Goal: Task Accomplishment & Management: Complete application form

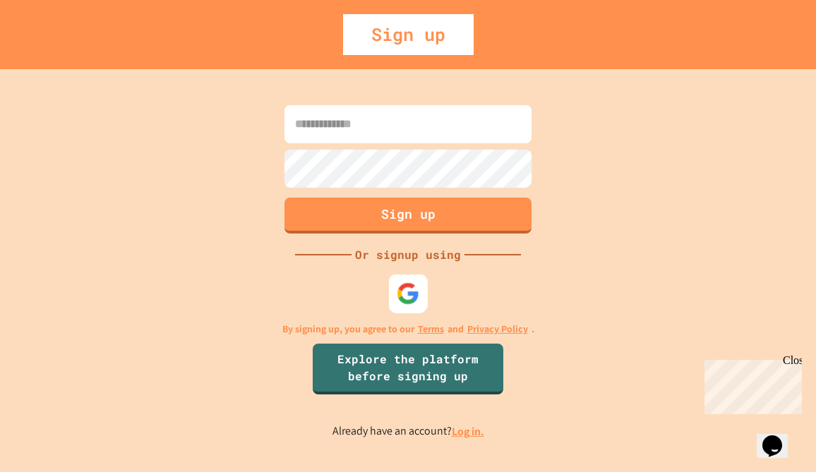
click at [407, 293] on img at bounding box center [408, 293] width 23 height 23
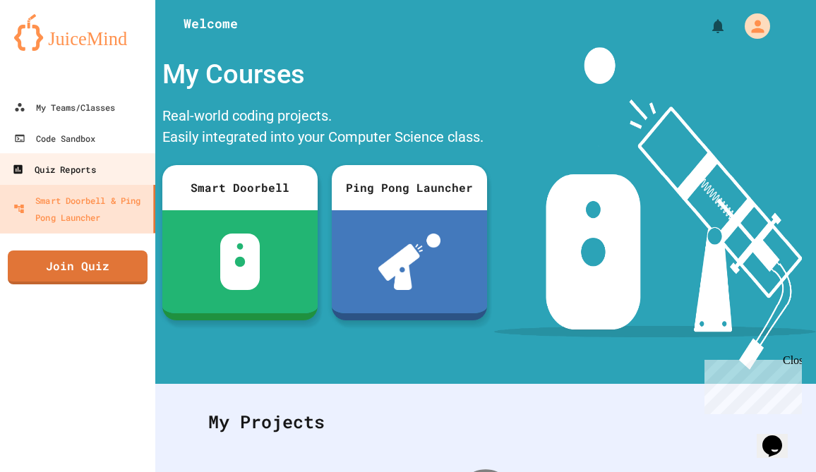
click at [105, 176] on link "Quiz Reports" at bounding box center [78, 169] width 160 height 32
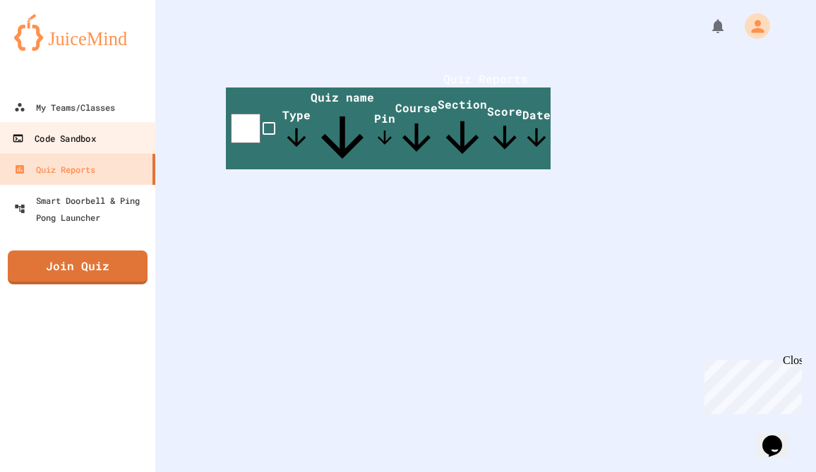
click at [98, 150] on link "Code Sandbox" at bounding box center [78, 138] width 160 height 32
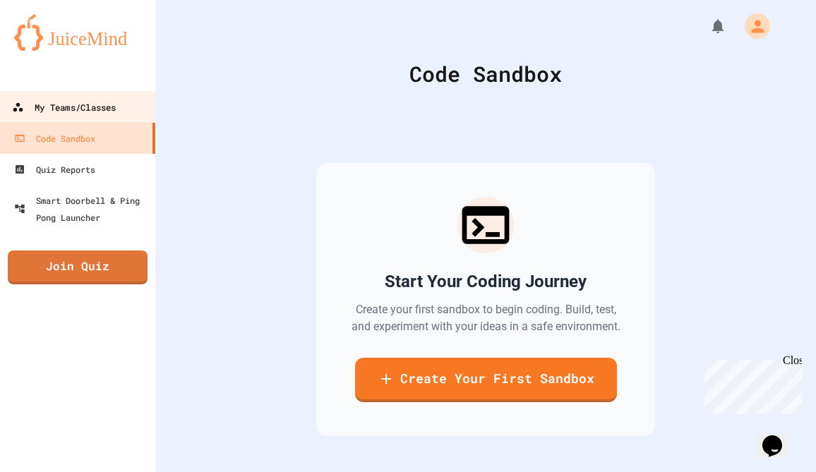
click at [72, 106] on div "My Teams/Classes" at bounding box center [64, 108] width 104 height 18
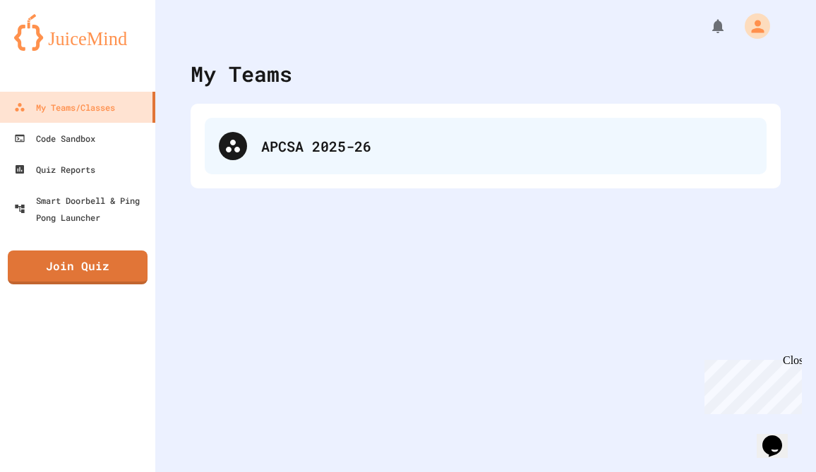
click at [301, 162] on div "APCSA 2025-26" at bounding box center [486, 146] width 562 height 56
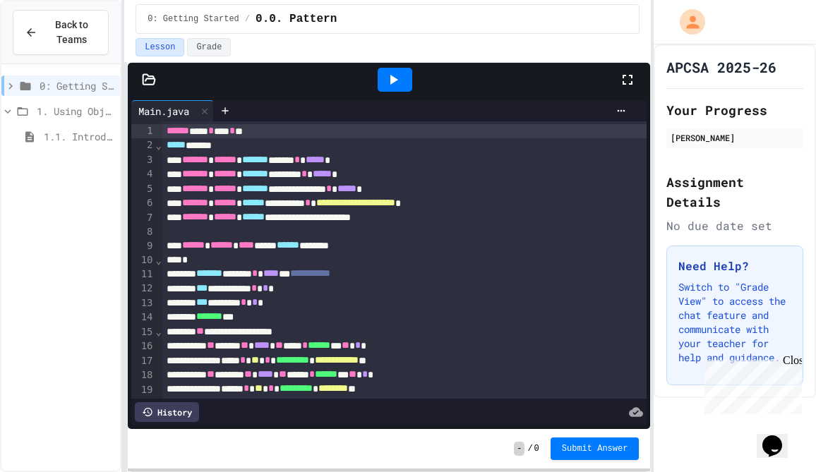
click at [15, 114] on icon at bounding box center [22, 111] width 17 height 13
click at [14, 113] on icon at bounding box center [22, 111] width 17 height 13
click at [11, 90] on icon at bounding box center [10, 86] width 13 height 13
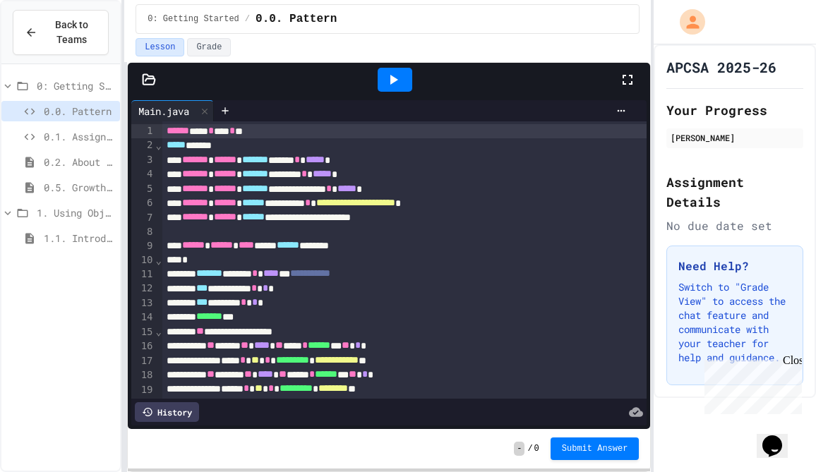
click at [86, 132] on span "0.1. AssignmentExample" at bounding box center [79, 136] width 71 height 15
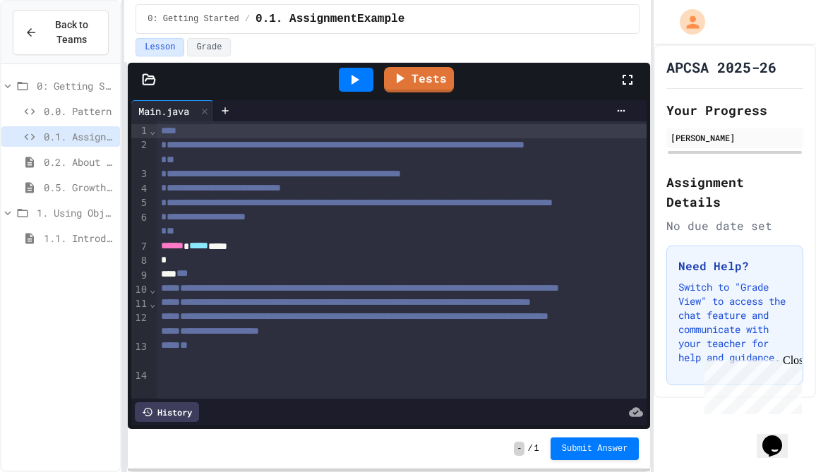
click at [6, 86] on icon at bounding box center [7, 86] width 13 height 13
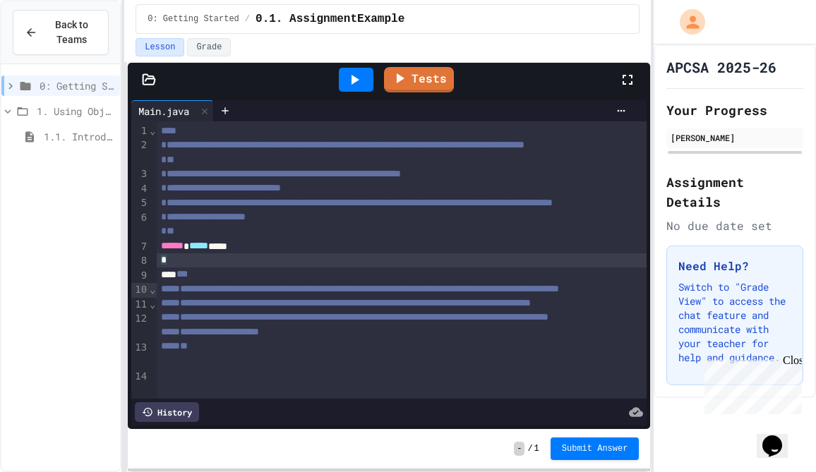
click at [186, 268] on div "*" at bounding box center [402, 260] width 491 height 14
click at [399, 88] on link "Tests" at bounding box center [419, 78] width 66 height 27
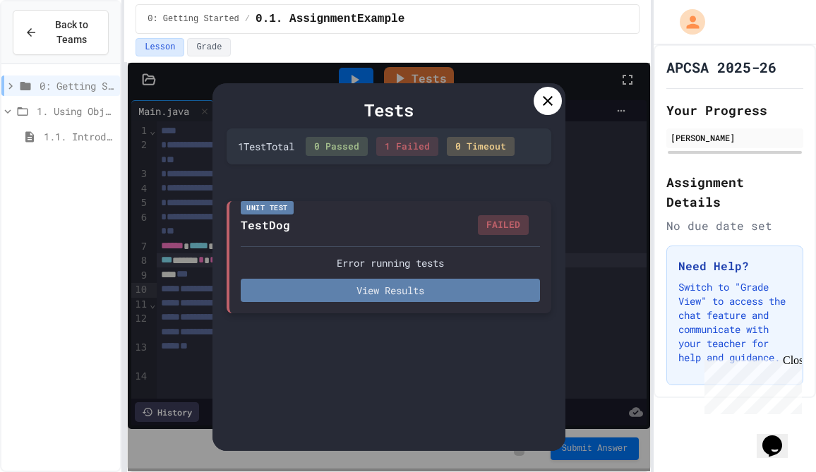
click at [387, 289] on button "View Results" at bounding box center [390, 290] width 299 height 23
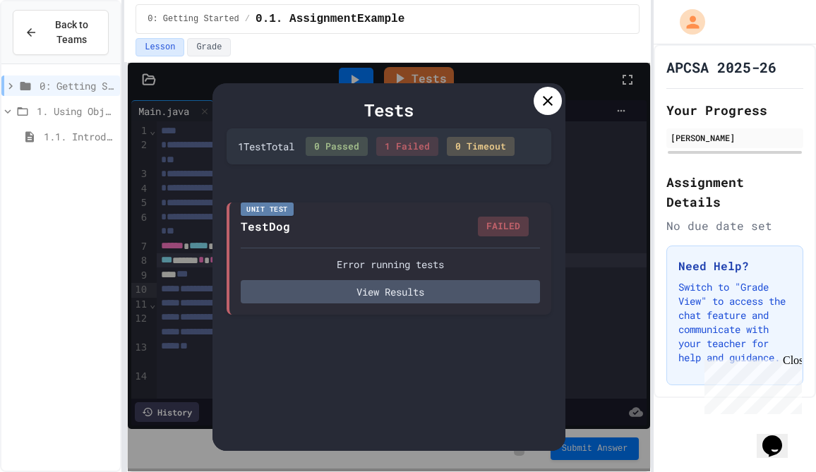
click at [558, 101] on div at bounding box center [548, 101] width 28 height 28
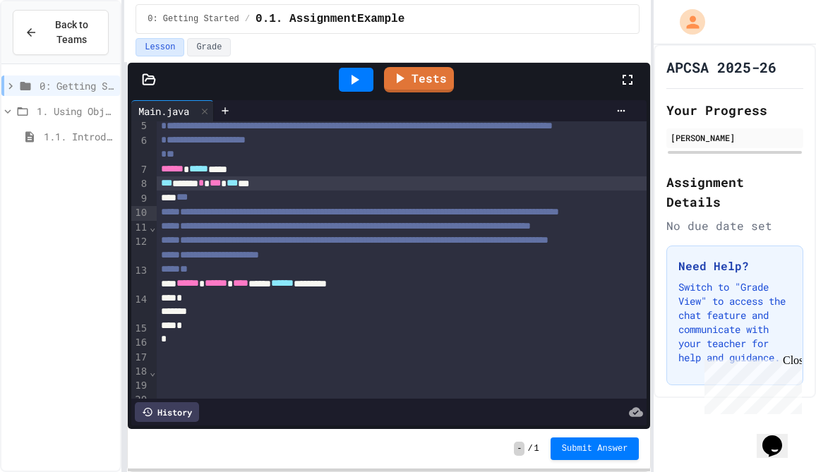
scroll to position [115, 0]
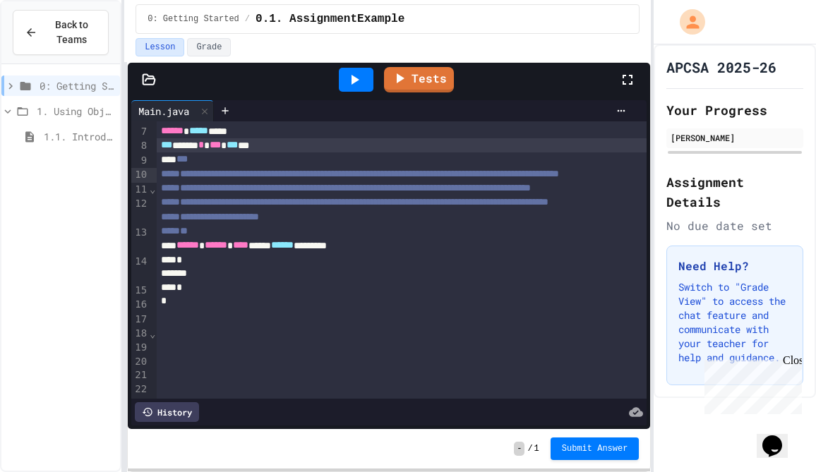
click at [308, 152] on div "*** ***** * *** *** ***" at bounding box center [402, 145] width 491 height 14
click at [308, 153] on div "*** ***** * *** *** ***" at bounding box center [402, 146] width 491 height 14
click at [178, 411] on div "History" at bounding box center [167, 412] width 64 height 20
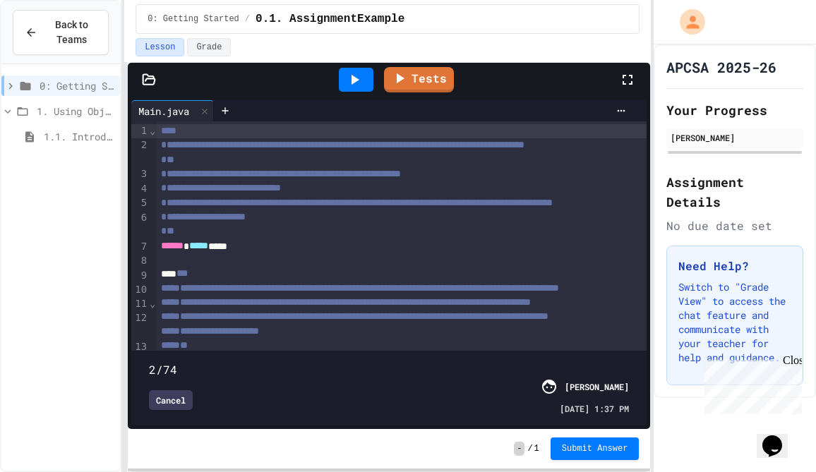
type input "*"
drag, startPoint x: 630, startPoint y: 351, endPoint x: 132, endPoint y: 359, distance: 497.7
click at [132, 359] on div "1/74 Cancel Anonymous user [DATE] 6:00 PM" at bounding box center [388, 388] width 515 height 75
click at [168, 404] on div "Cancel" at bounding box center [171, 400] width 44 height 20
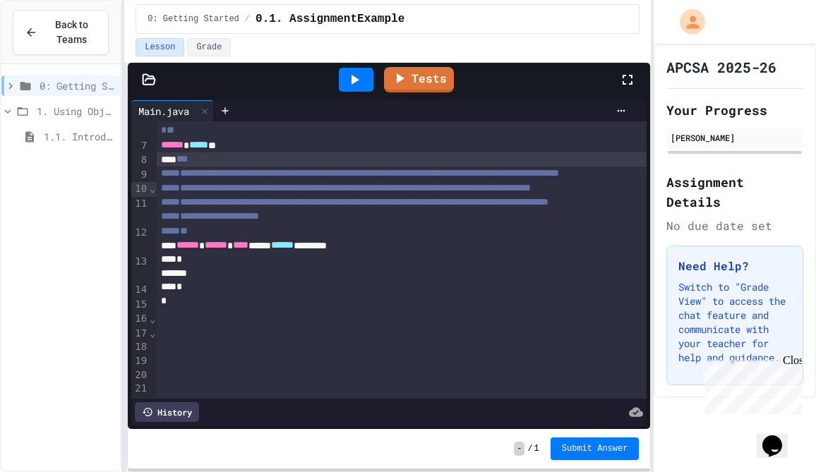
click at [270, 167] on div "***" at bounding box center [402, 159] width 491 height 14
click at [262, 152] on div "****** ***** *" at bounding box center [402, 145] width 491 height 14
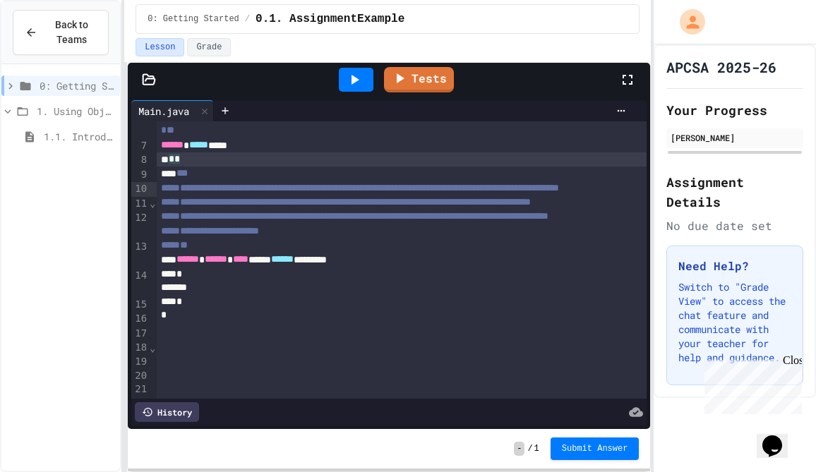
scroll to position [115, 0]
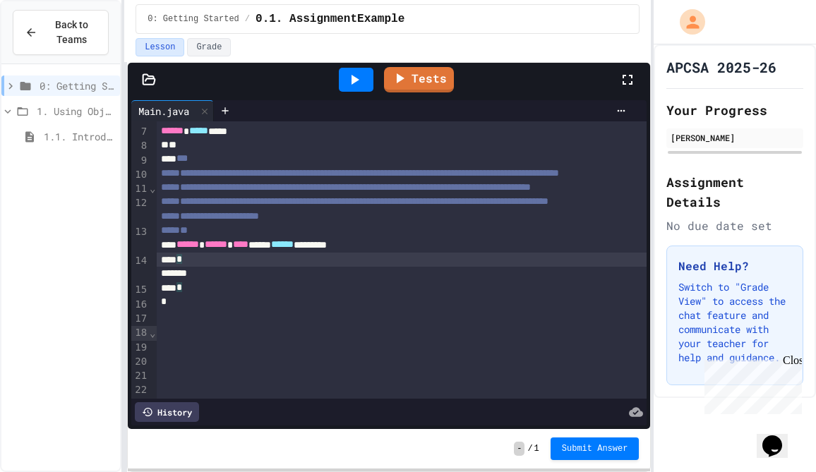
click at [206, 267] on div "*" at bounding box center [402, 260] width 491 height 14
click at [191, 282] on div at bounding box center [402, 275] width 491 height 14
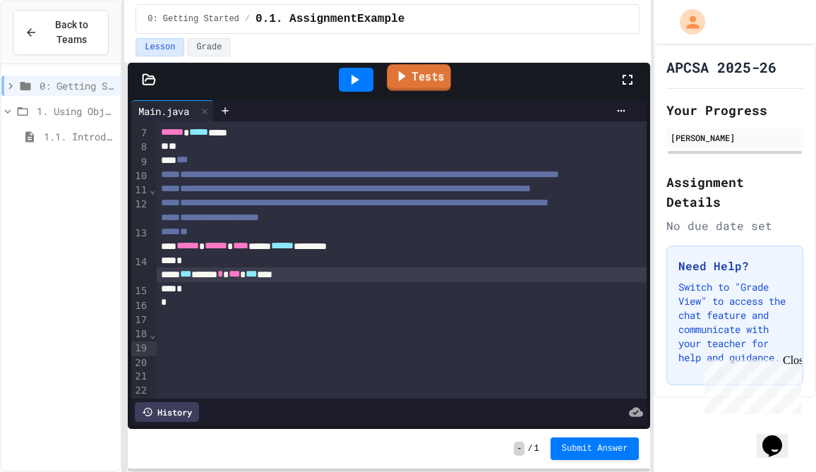
click at [409, 81] on icon at bounding box center [402, 76] width 16 height 18
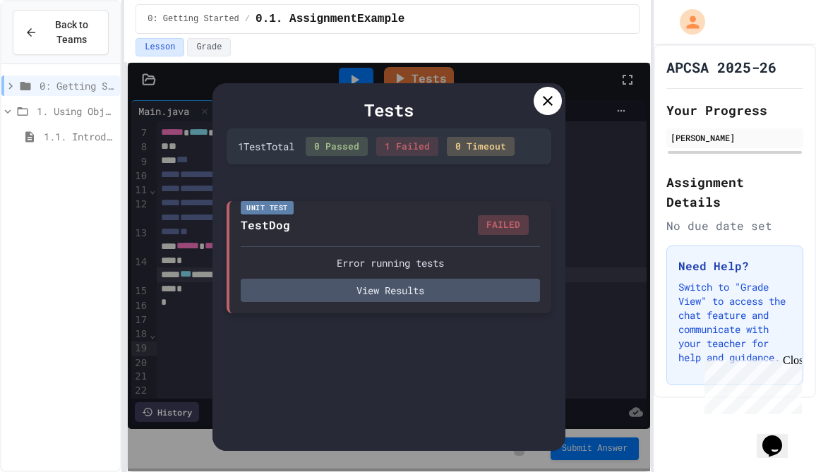
click at [361, 240] on div "Unit Test TestDog FAILED Error running tests View Results" at bounding box center [389, 257] width 325 height 112
click at [385, 308] on div "Unit Test TestDog FAILED Error running tests View Results" at bounding box center [389, 257] width 325 height 112
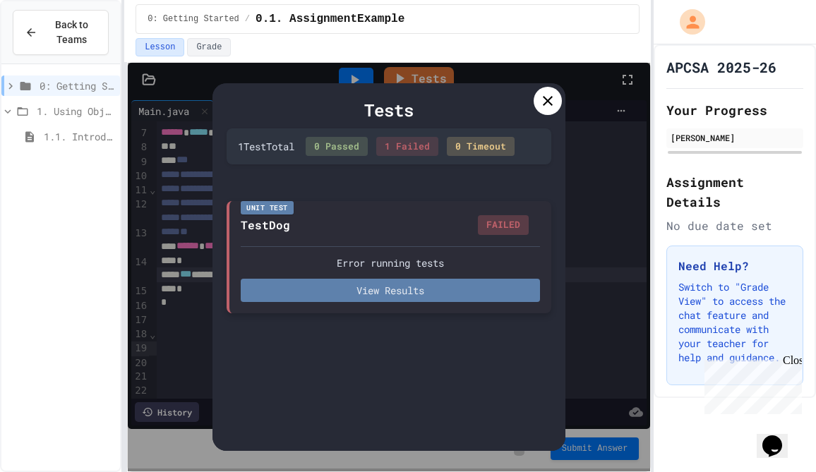
click at [385, 300] on button "View Results" at bounding box center [390, 290] width 299 height 23
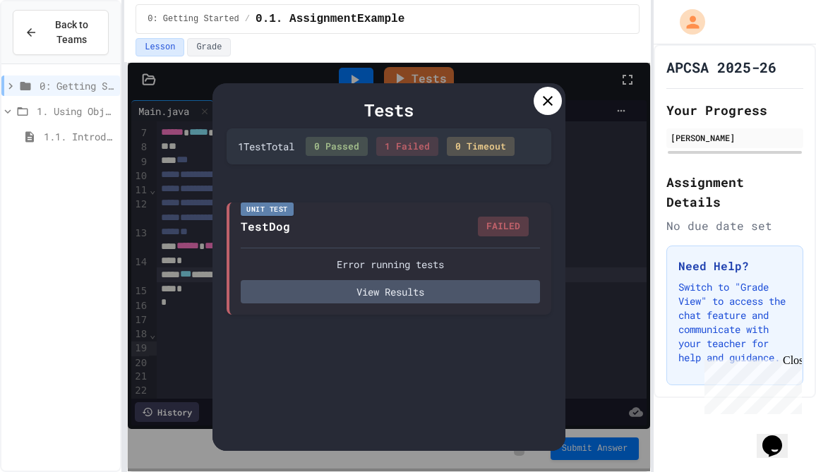
click at [560, 106] on div at bounding box center [548, 101] width 28 height 28
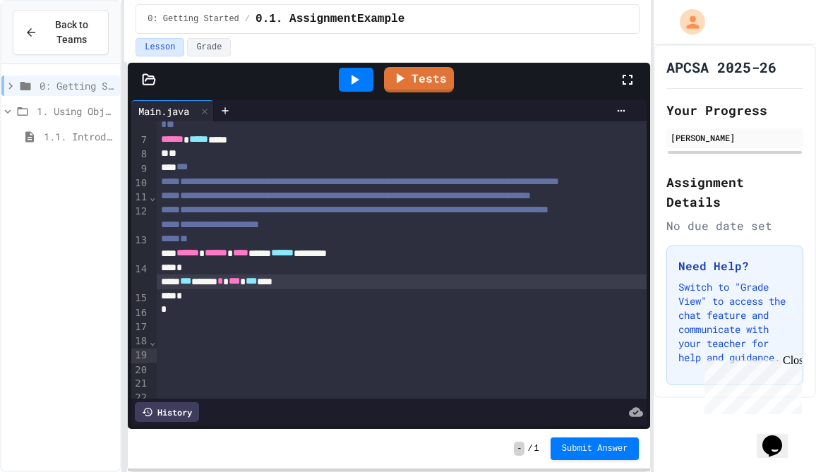
scroll to position [115, 0]
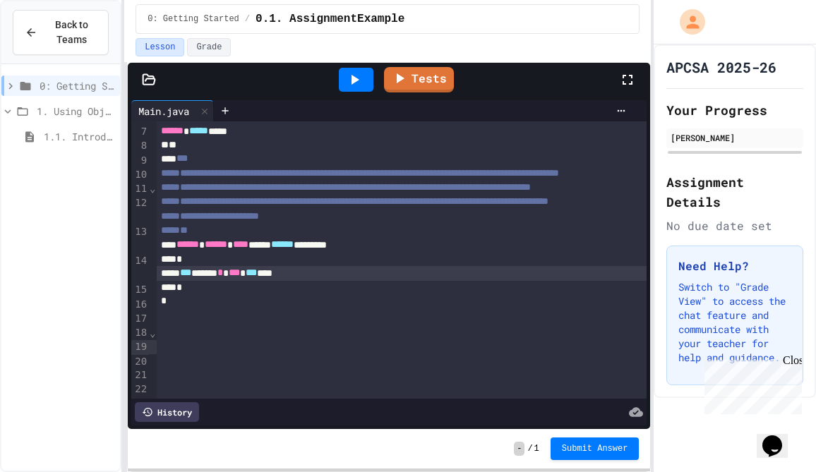
click at [346, 280] on div "*** ***** * *** *** ***" at bounding box center [402, 273] width 491 height 14
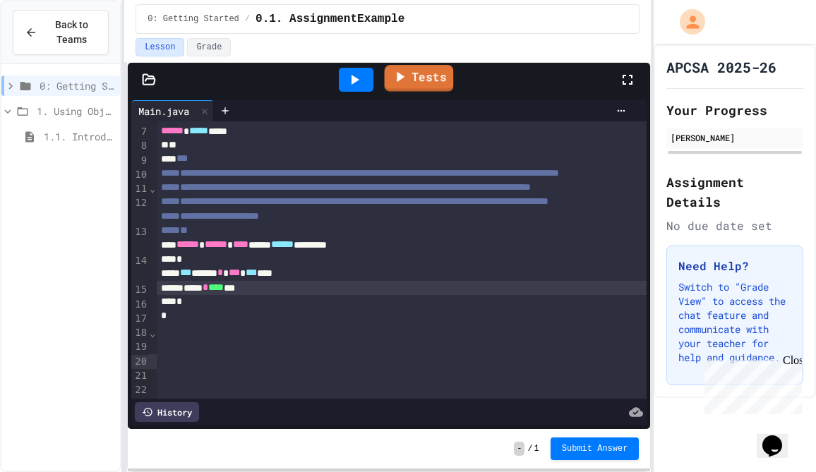
click at [401, 83] on icon at bounding box center [400, 77] width 17 height 18
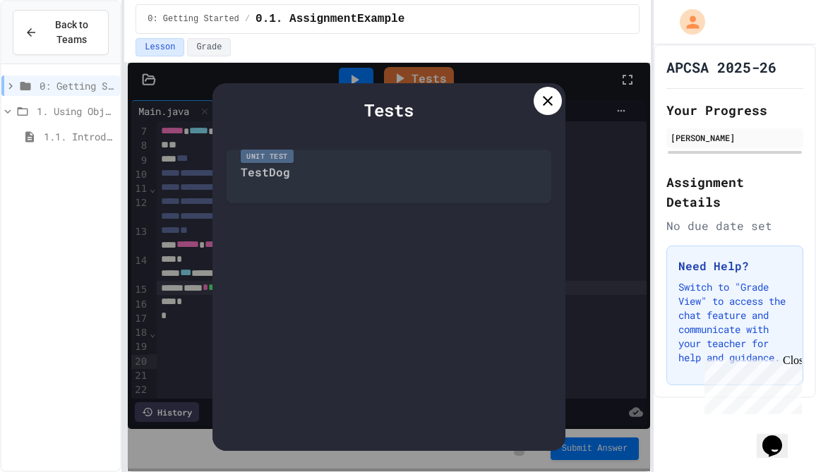
click at [375, 171] on div "Unit Test TestDog" at bounding box center [389, 173] width 325 height 61
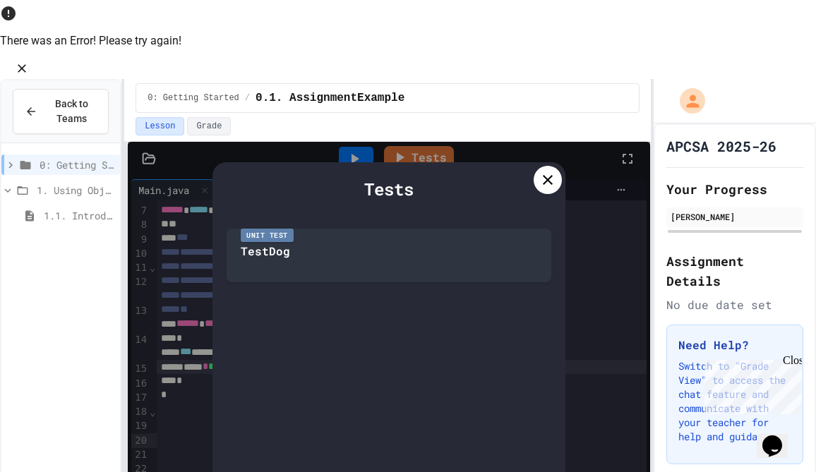
click at [545, 172] on icon at bounding box center [547, 180] width 17 height 17
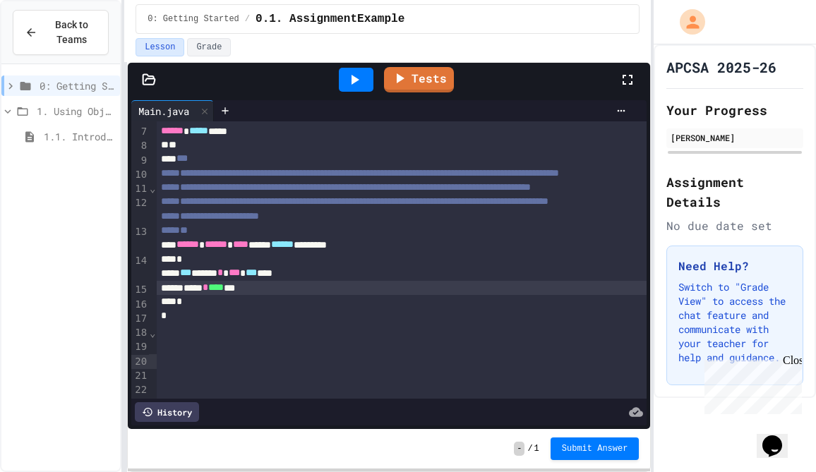
click at [343, 84] on div at bounding box center [356, 80] width 35 height 24
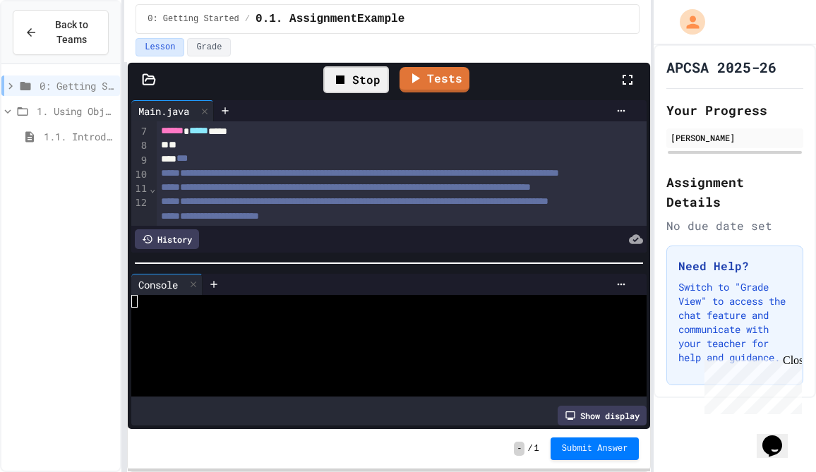
scroll to position [38, 0]
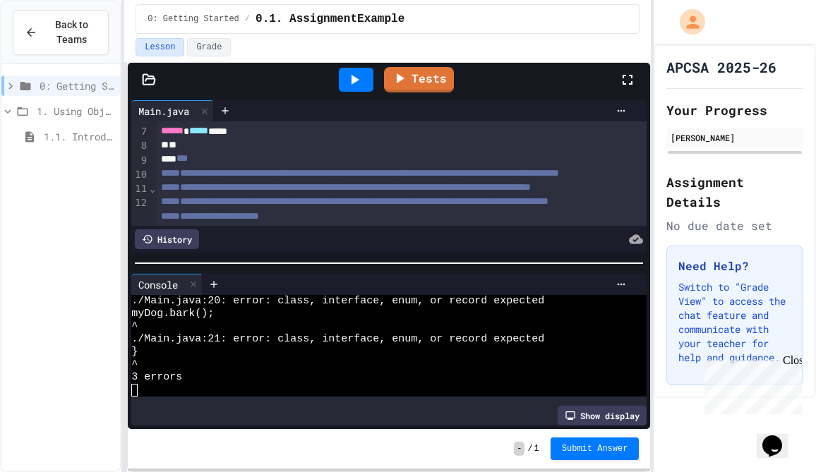
click at [590, 181] on div "**********" at bounding box center [402, 174] width 491 height 14
drag, startPoint x: 570, startPoint y: 273, endPoint x: 569, endPoint y: 361, distance: 87.5
click at [569, 361] on div "Console WWWWWWWWWWWWWWWWWWWWWWWWWWWWWWWW ./Main.java:20: error: class, interfac…" at bounding box center [388, 350] width 515 height 152
click at [582, 224] on div "**********" at bounding box center [402, 172] width 491 height 333
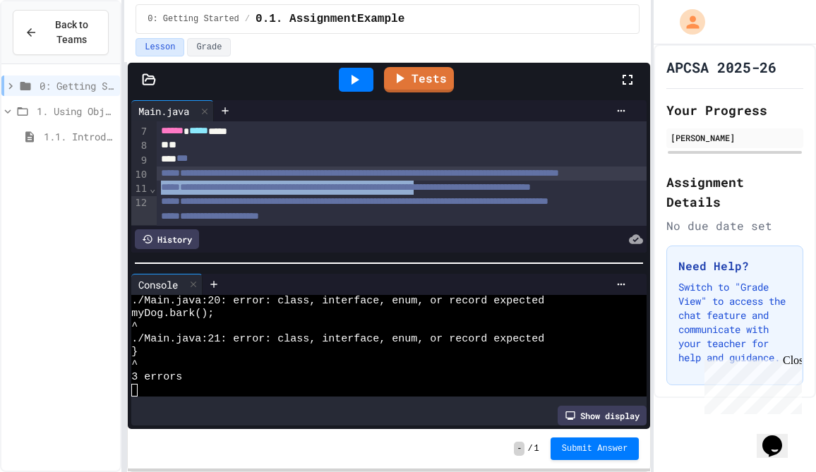
scroll to position [121, 0]
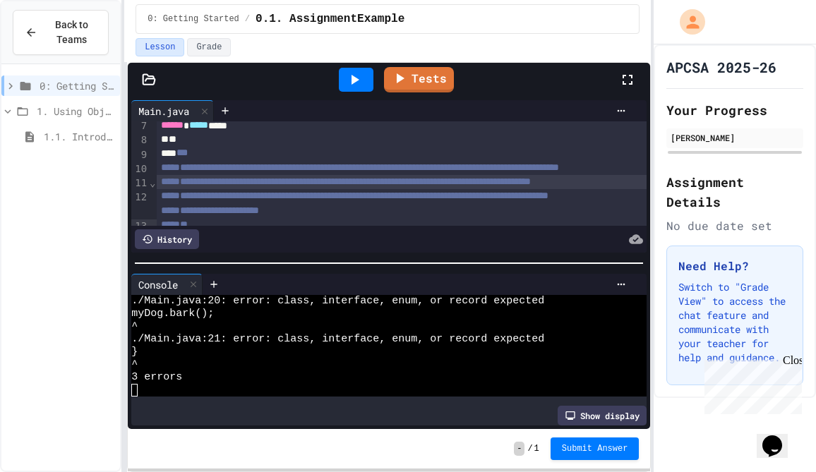
click at [547, 147] on div "**" at bounding box center [402, 140] width 491 height 14
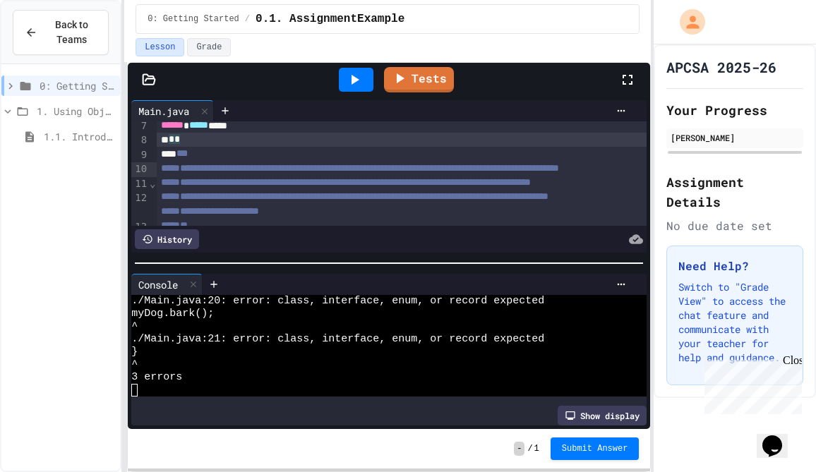
click at [576, 87] on div "Tests" at bounding box center [394, 80] width 449 height 38
drag, startPoint x: 259, startPoint y: 268, endPoint x: 258, endPoint y: 349, distance: 81.9
click at [258, 349] on div "**********" at bounding box center [389, 263] width 522 height 332
click at [356, 86] on icon at bounding box center [354, 79] width 17 height 17
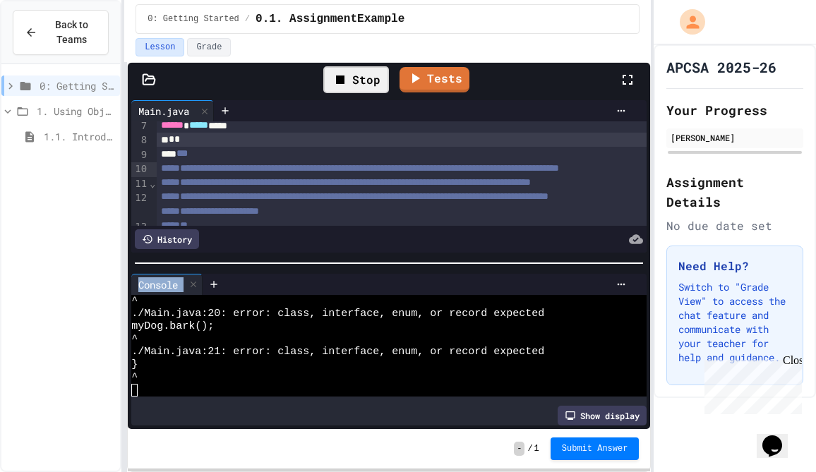
scroll to position [38, 0]
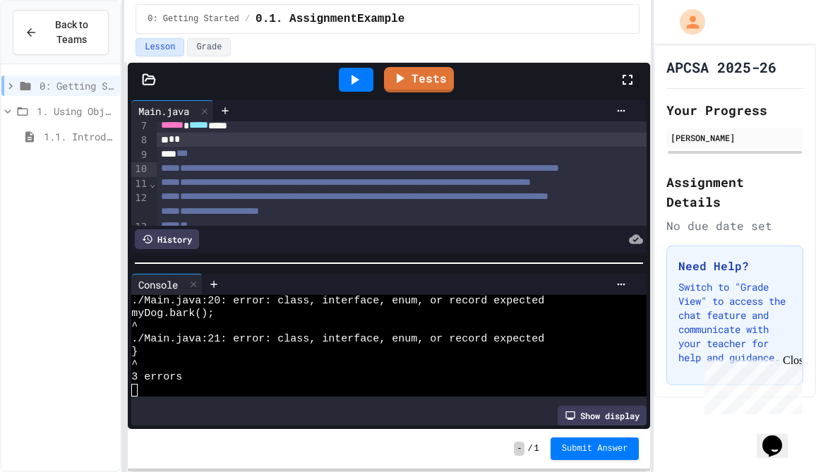
click at [543, 147] on div "* *" at bounding box center [402, 140] width 491 height 14
click at [526, 95] on div "Tests" at bounding box center [394, 80] width 449 height 38
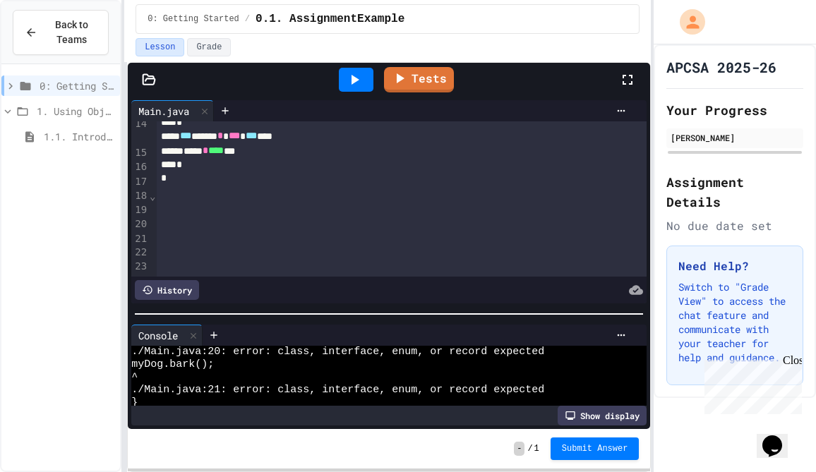
scroll to position [144, 0]
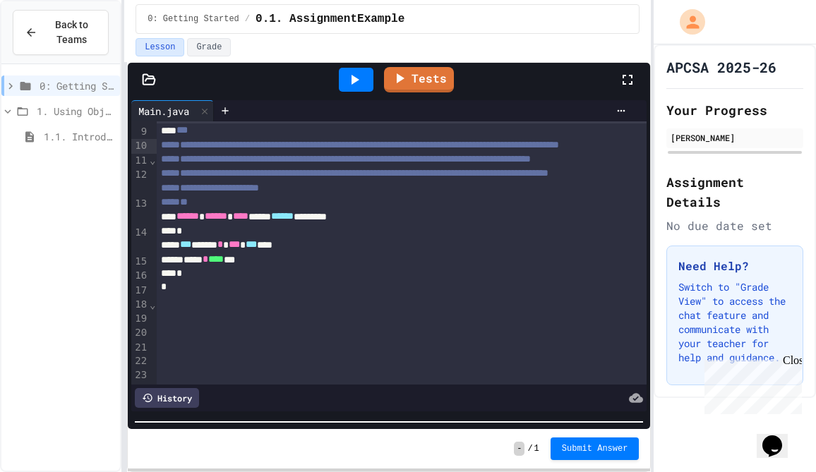
click at [508, 463] on div "**********" at bounding box center [389, 267] width 522 height 409
click at [268, 267] on div "***** * **** ***" at bounding box center [402, 260] width 491 height 14
click at [308, 251] on div "*** ***** * *** *** ***" at bounding box center [402, 244] width 491 height 14
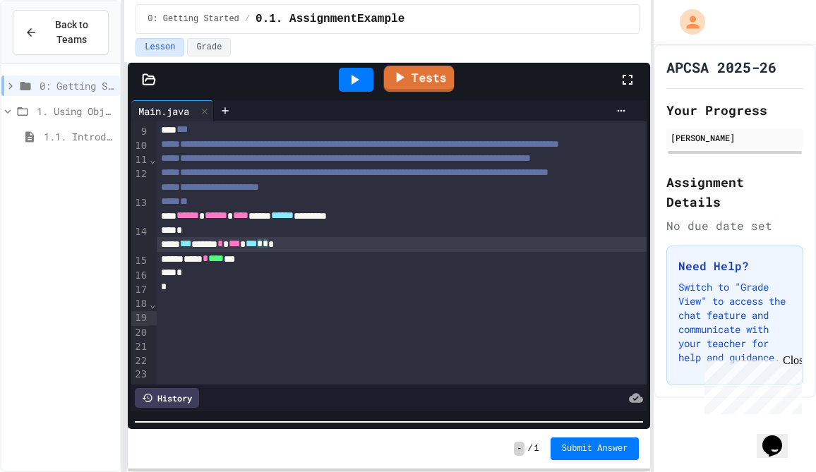
click at [420, 84] on link "Tests" at bounding box center [419, 79] width 71 height 26
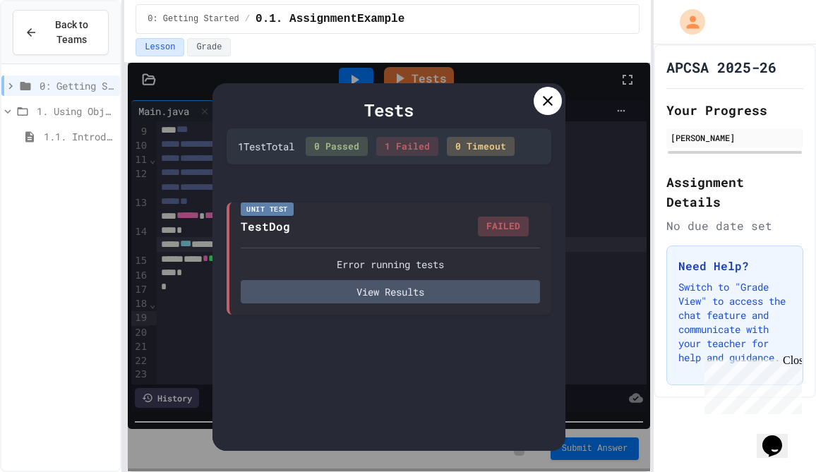
click at [380, 176] on div "Tests 1 Test Total 0 Passed 1 Failed 0 Timeout Unit Test TestDog FAILED Error r…" at bounding box center [388, 267] width 353 height 368
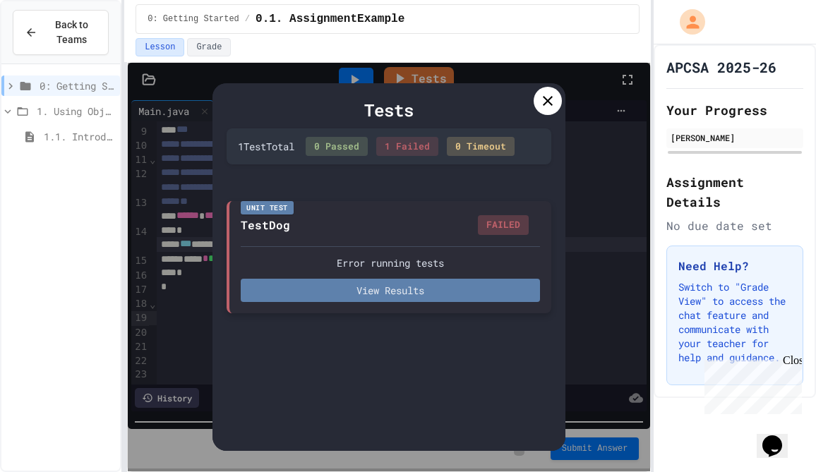
click at [408, 298] on button "View Results" at bounding box center [390, 290] width 299 height 23
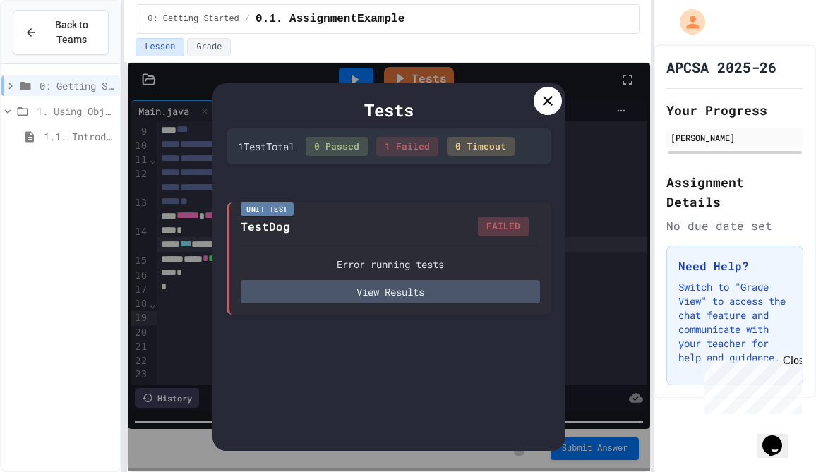
click at [555, 108] on icon at bounding box center [547, 100] width 17 height 17
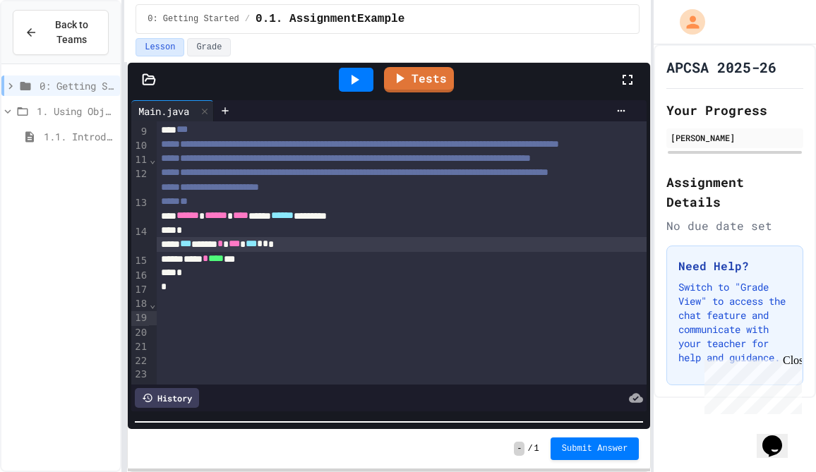
click at [351, 79] on icon at bounding box center [354, 79] width 17 height 17
click at [171, 294] on div "*" at bounding box center [402, 287] width 491 height 14
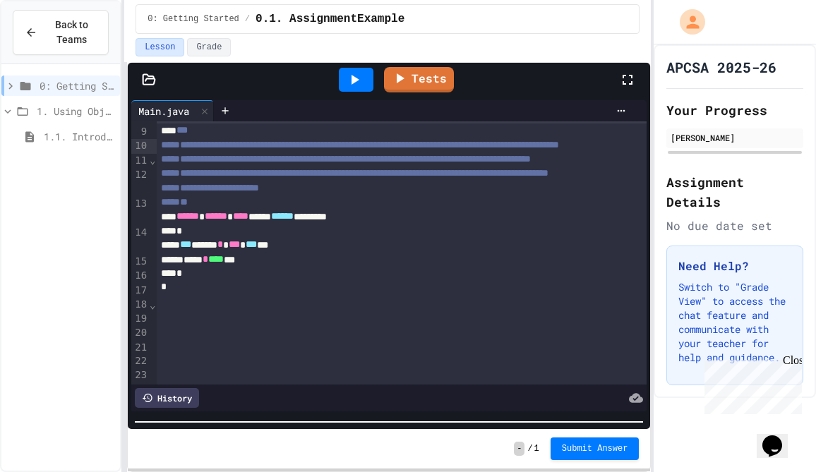
click at [193, 124] on div "* *" at bounding box center [402, 116] width 491 height 14
click at [435, 76] on link "Tests" at bounding box center [419, 78] width 68 height 27
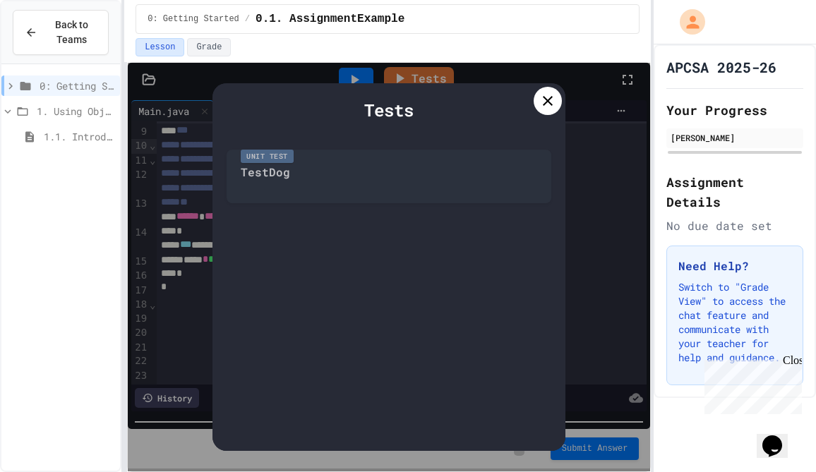
click at [398, 181] on div "Unit Test TestDog" at bounding box center [389, 173] width 325 height 61
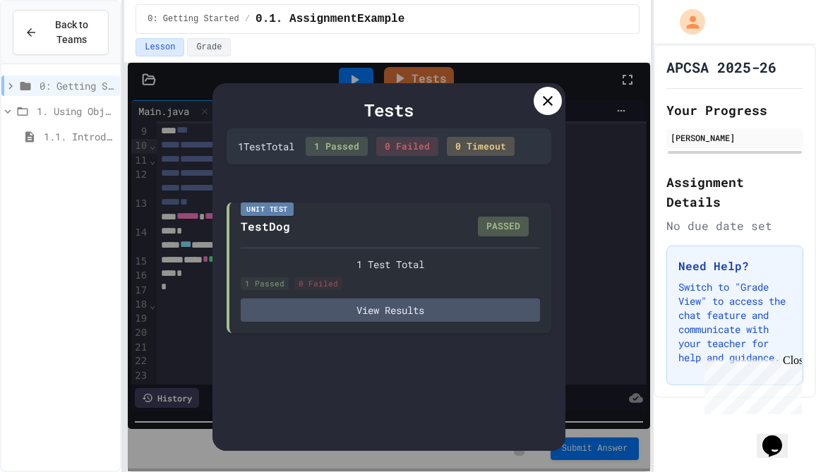
click at [543, 106] on icon at bounding box center [547, 100] width 17 height 17
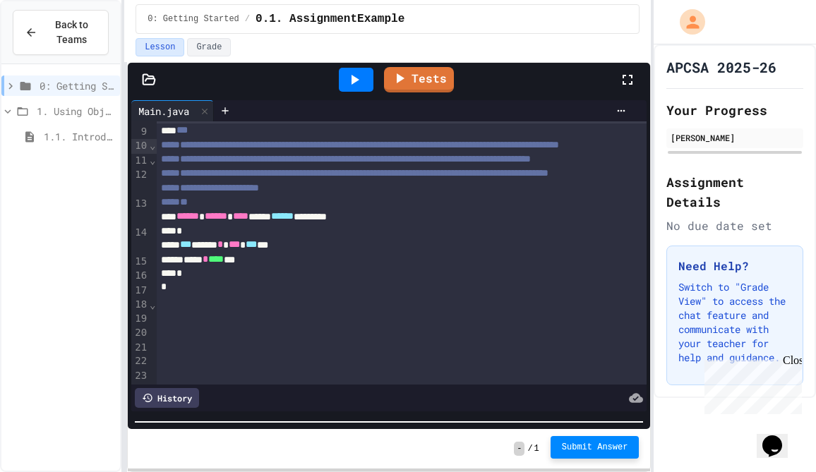
click at [582, 448] on span "Submit Answer" at bounding box center [595, 447] width 66 height 11
